Goal: Information Seeking & Learning: Learn about a topic

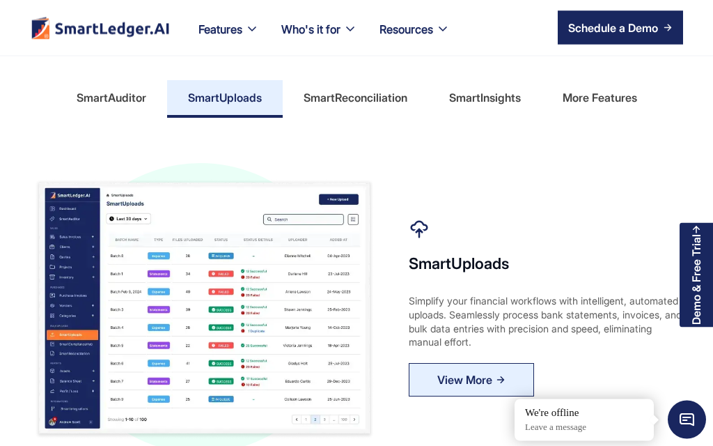
click at [111, 98] on div "SmartAuditor" at bounding box center [112, 98] width 70 height 22
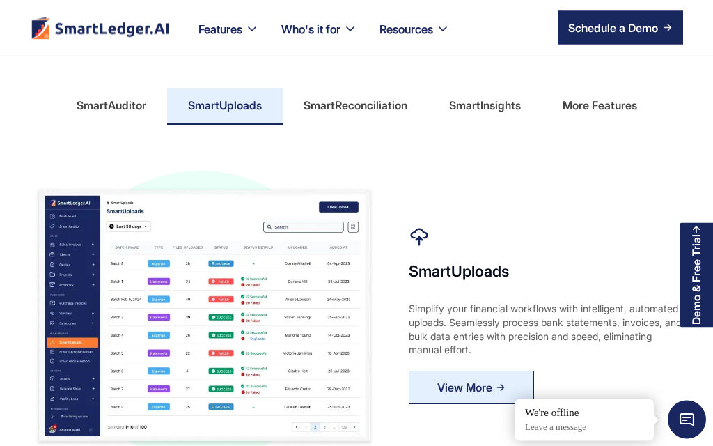
scroll to position [688, 0]
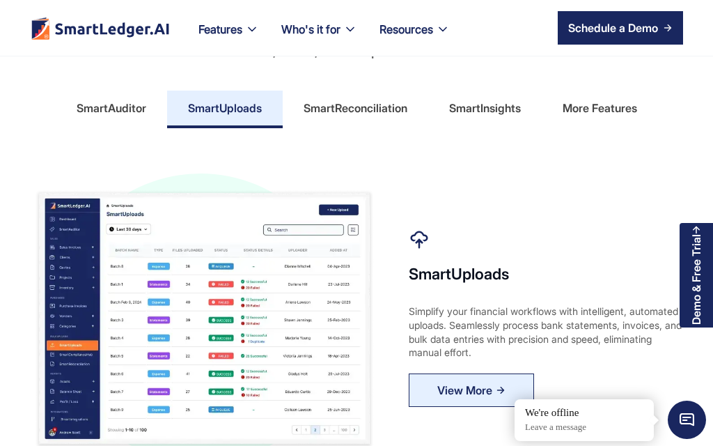
click at [100, 120] on link "SmartAuditor" at bounding box center [111, 108] width 111 height 35
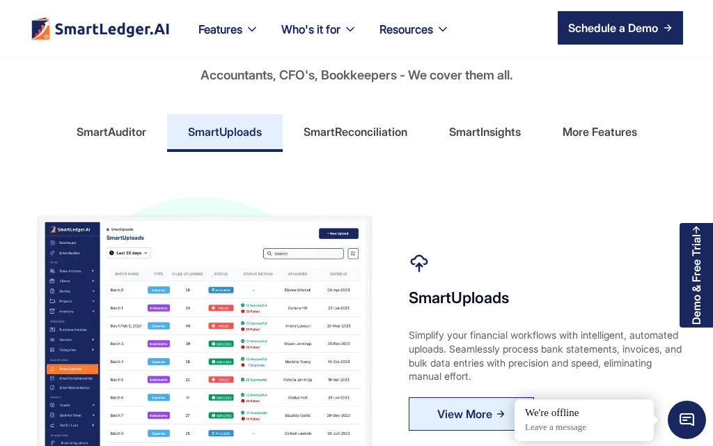
scroll to position [662, 0]
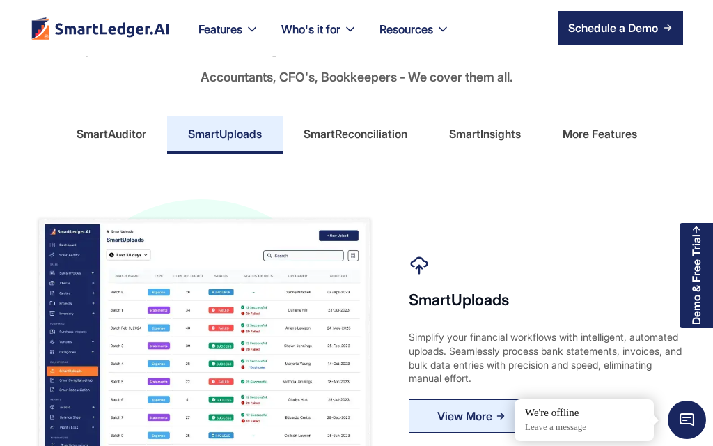
click at [586, 129] on div "More Features" at bounding box center [600, 134] width 75 height 22
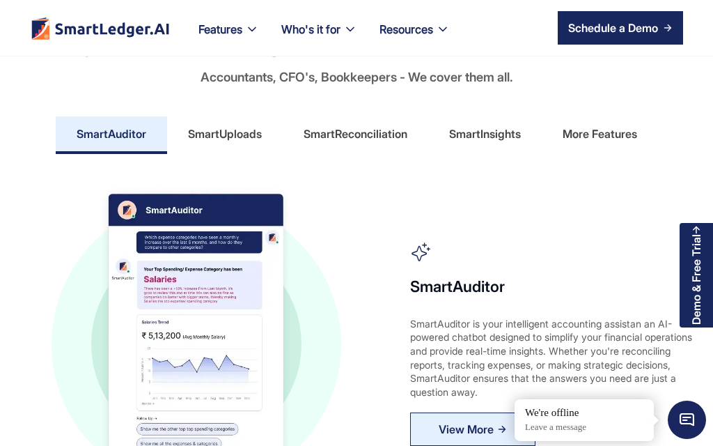
click at [614, 132] on div "More Features" at bounding box center [600, 134] width 75 height 22
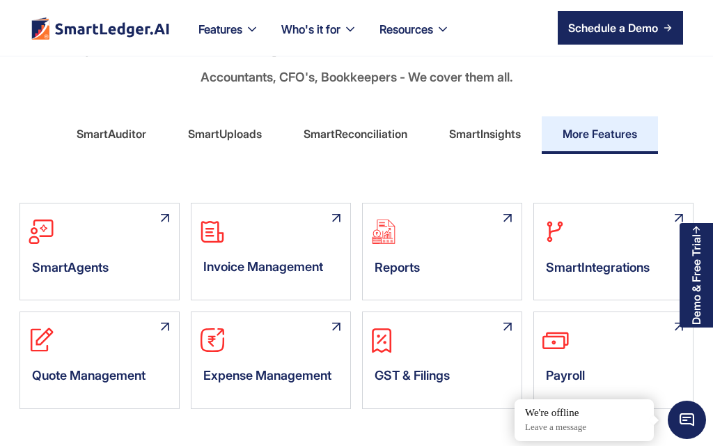
click at [503, 327] on img at bounding box center [504, 330] width 35 height 36
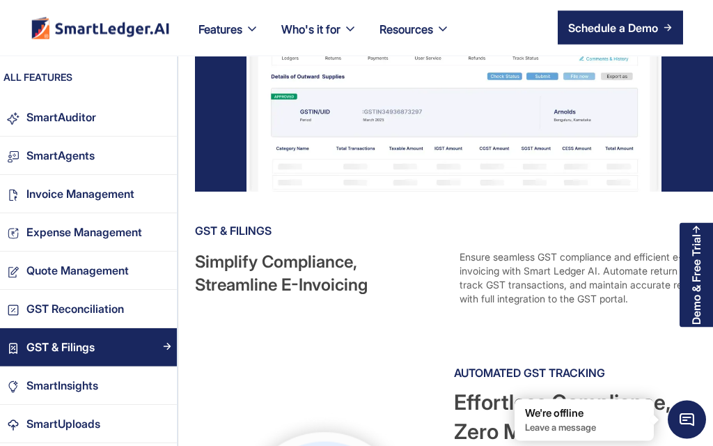
scroll to position [169, 0]
click at [329, 29] on div "Finance managers" at bounding box center [333, 27] width 95 height 19
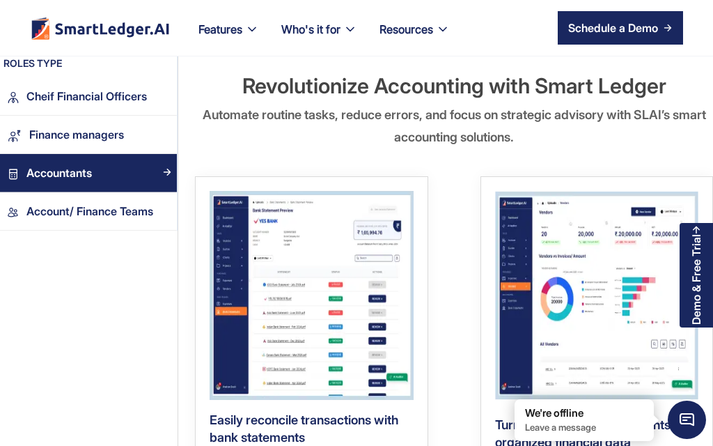
scroll to position [1063, 0]
